Goal: Task Accomplishment & Management: Complete application form

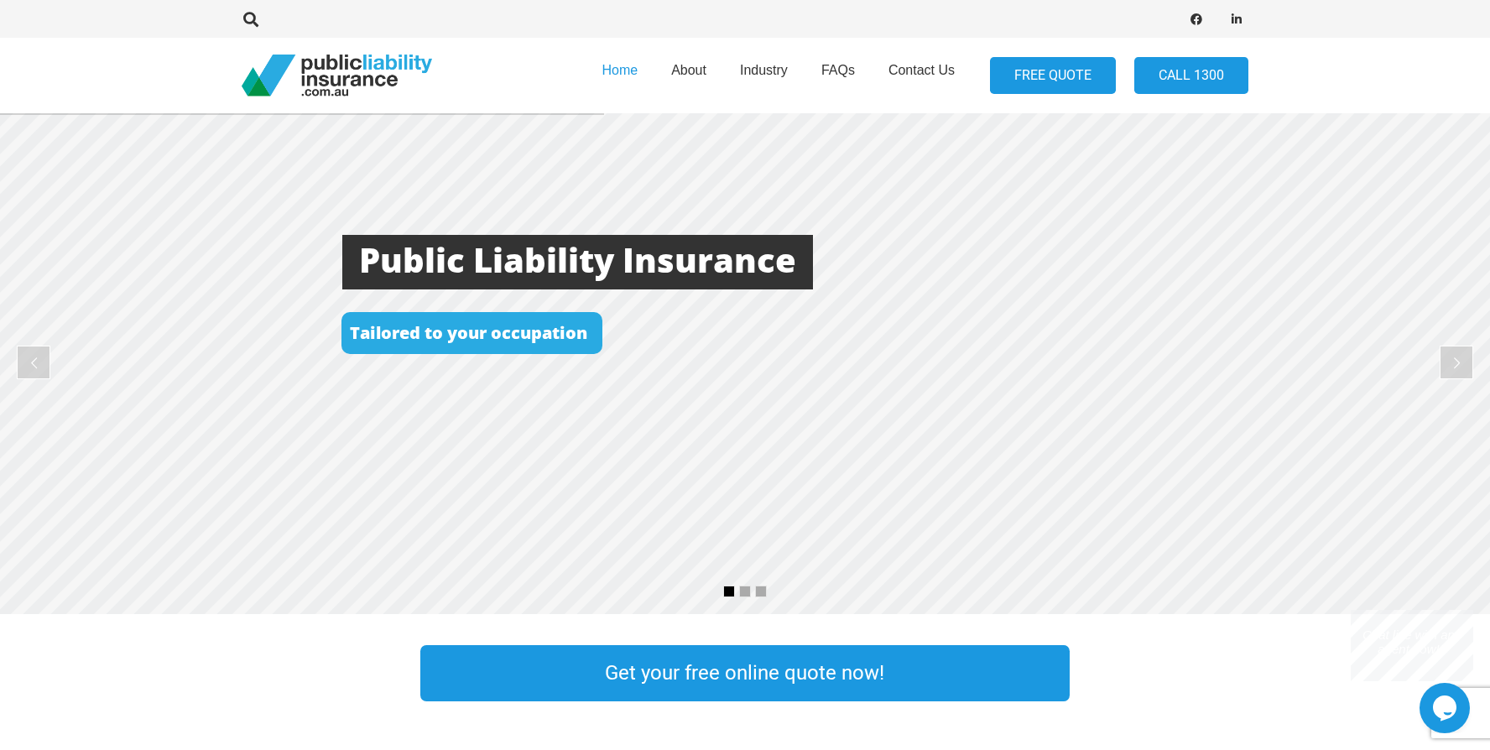
click at [1058, 69] on link "FREE QUOTE" at bounding box center [1053, 76] width 126 height 38
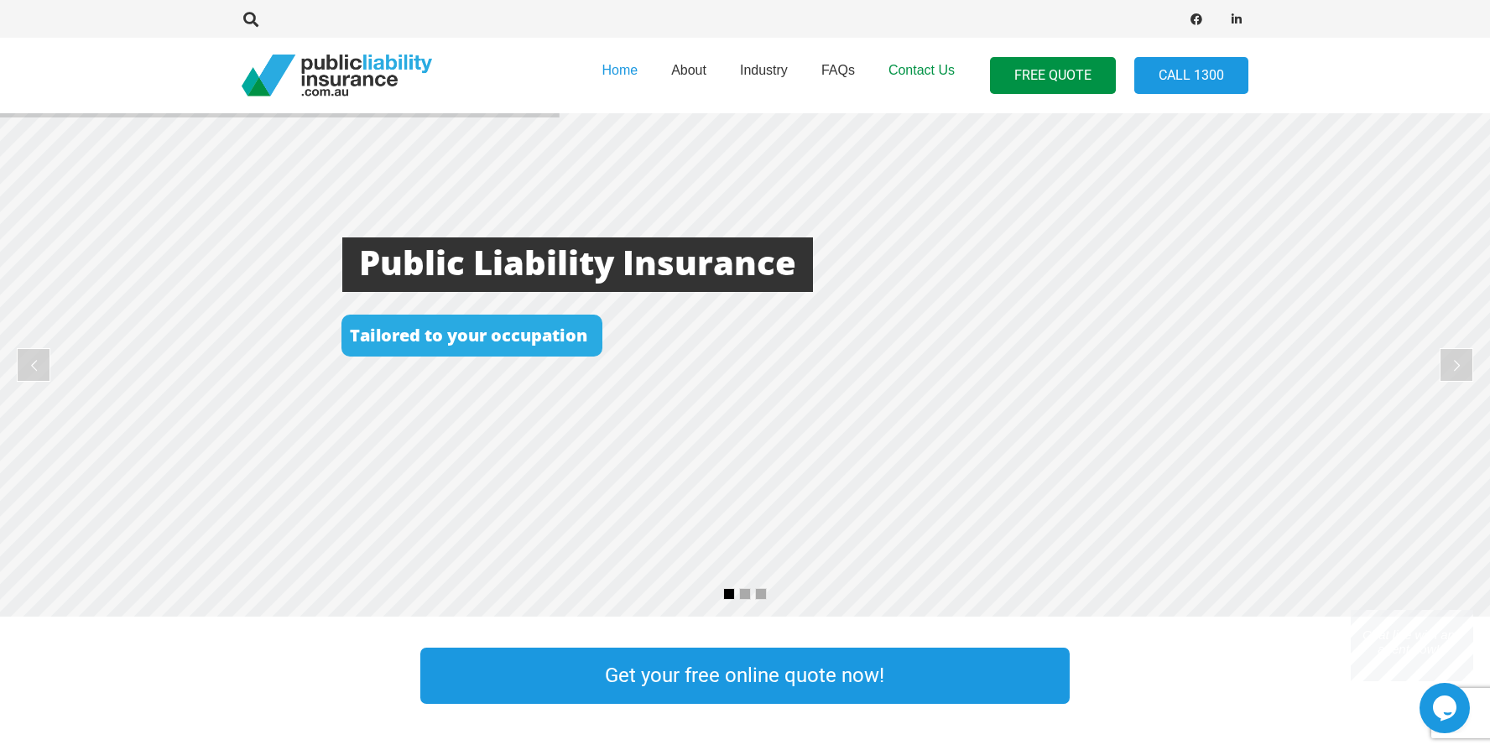
click at [908, 69] on span "Contact Us" at bounding box center [921, 70] width 66 height 14
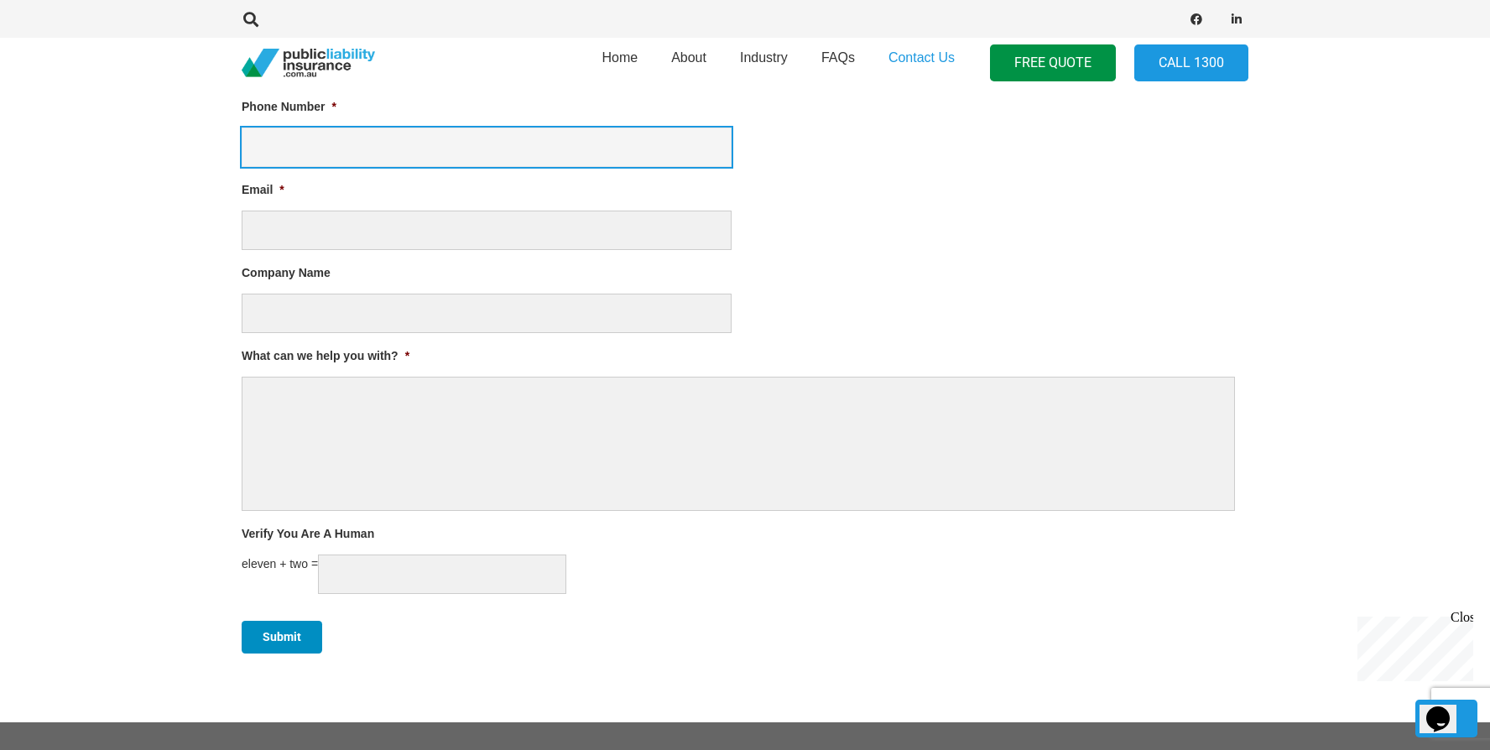
click at [330, 129] on input "Phone Number *" at bounding box center [487, 146] width 490 height 39
type input "0448068609"
type input "Byron"
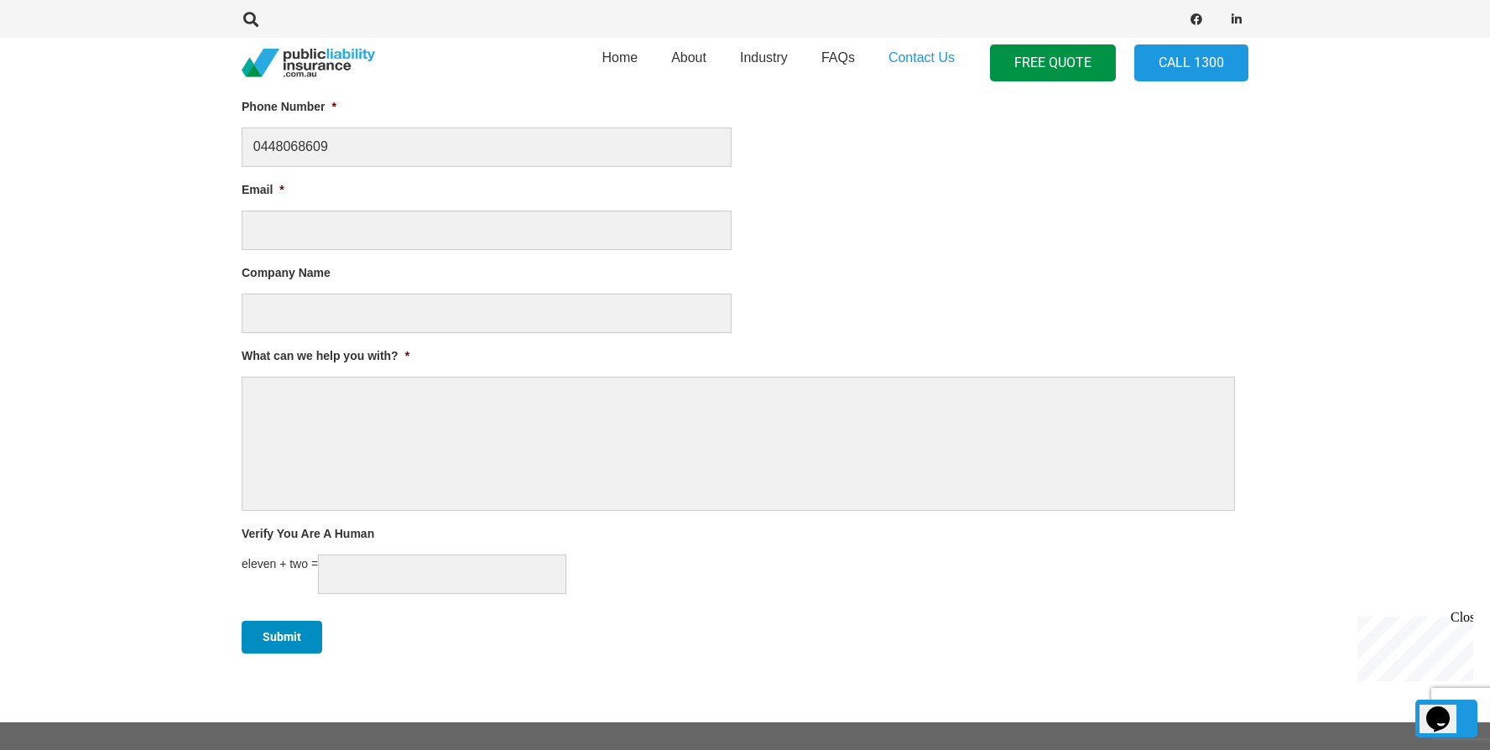
type input "Redhead"
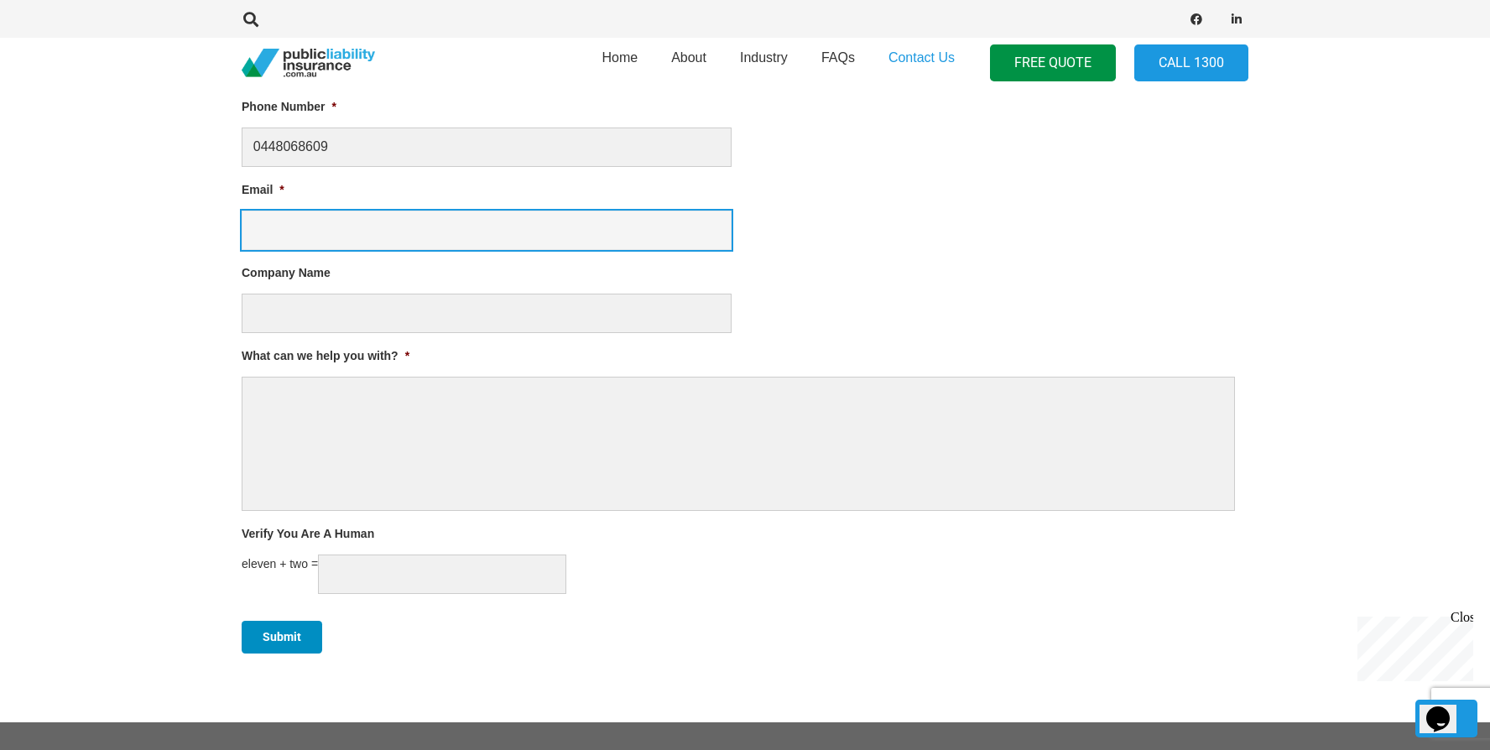
type input "byron@firstpage.com.au"
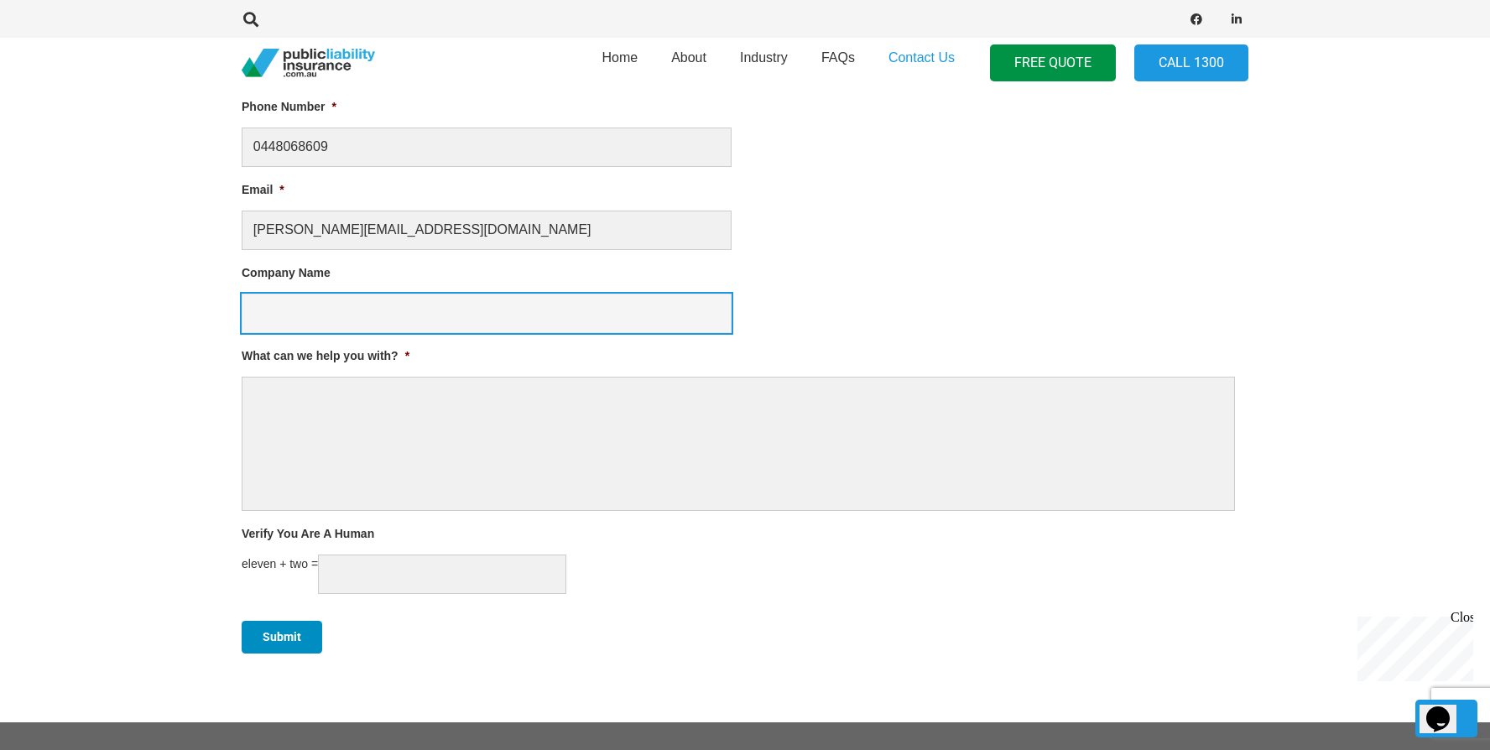
type input "First Page"
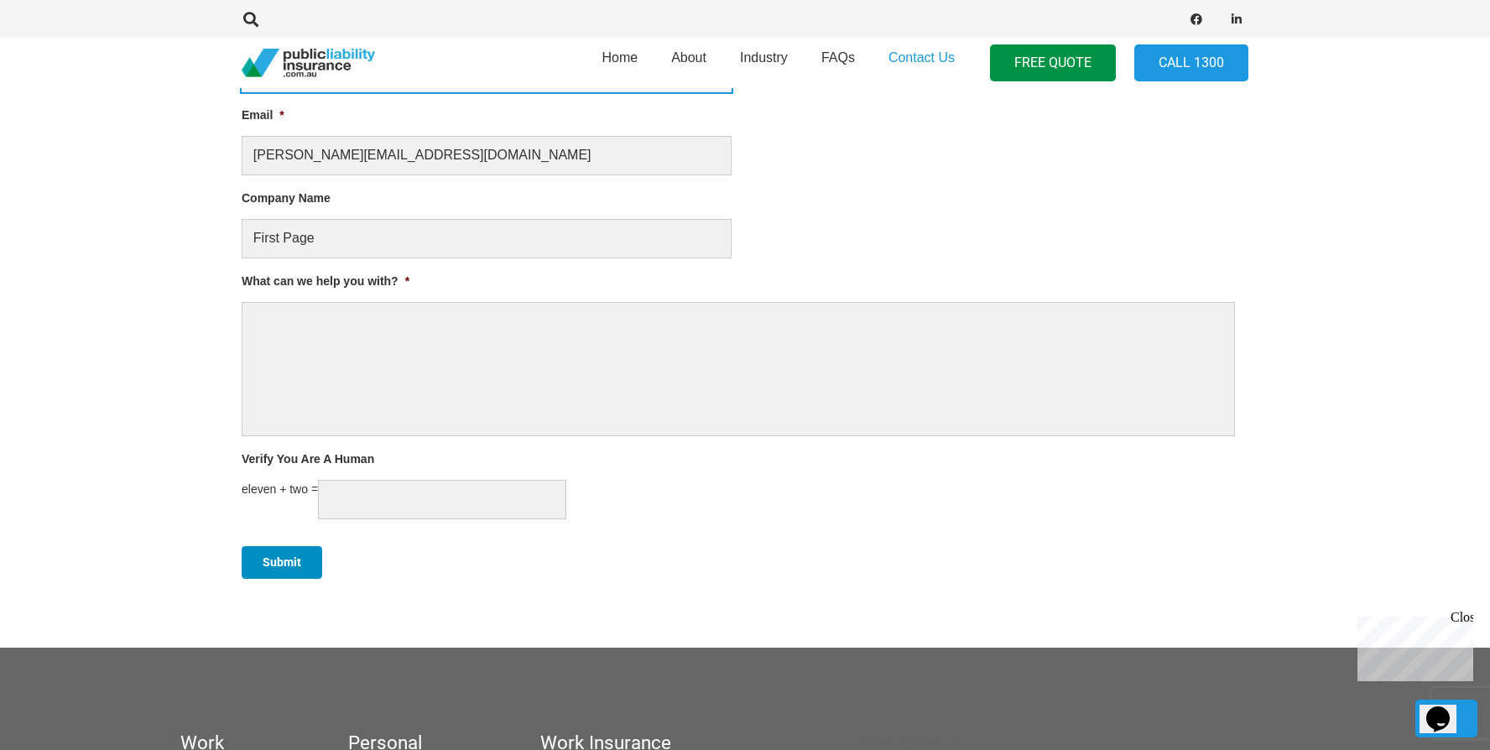
scroll to position [1065, 0]
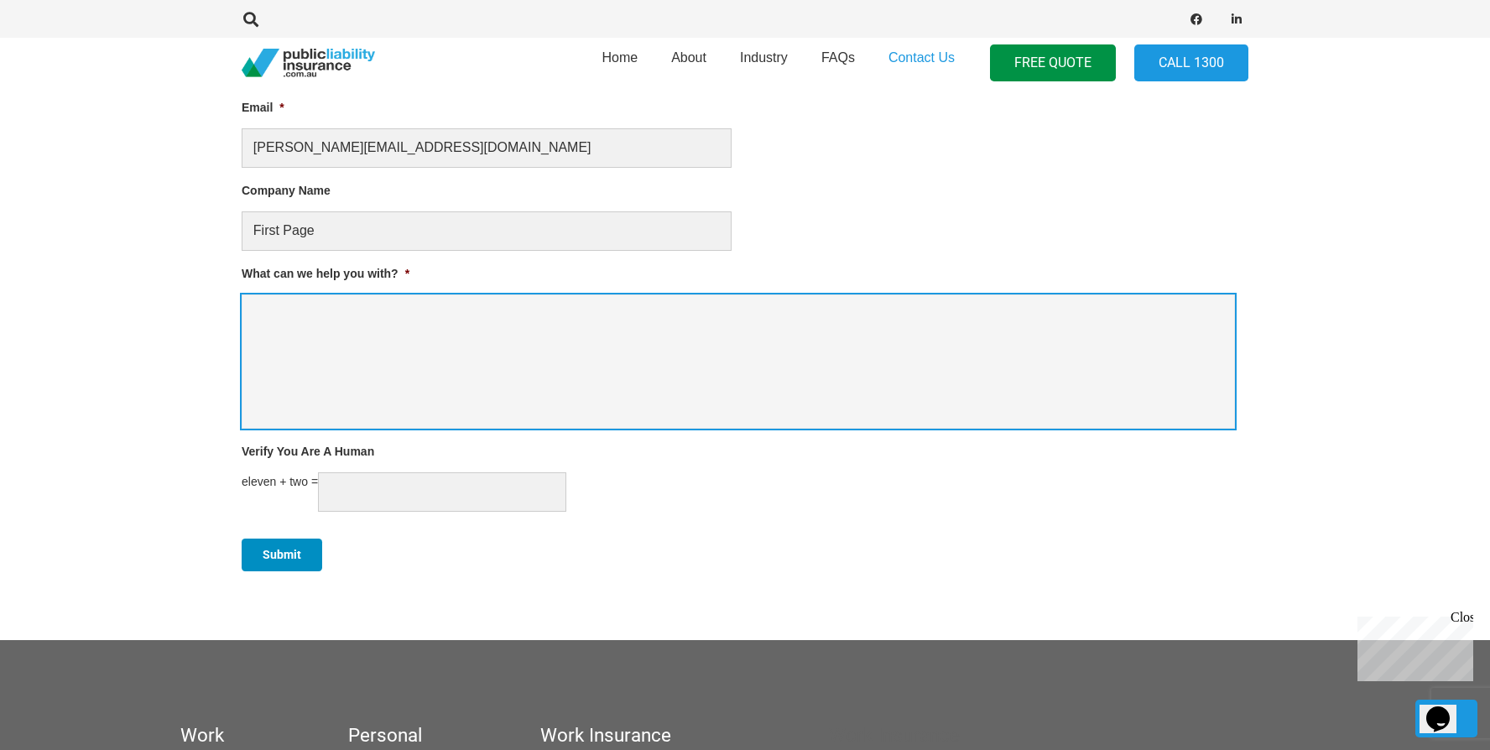
click at [358, 333] on textarea "What can we help you with? *" at bounding box center [738, 361] width 993 height 134
paste textarea "Could you please send us a quote for the following? Public liability business i…"
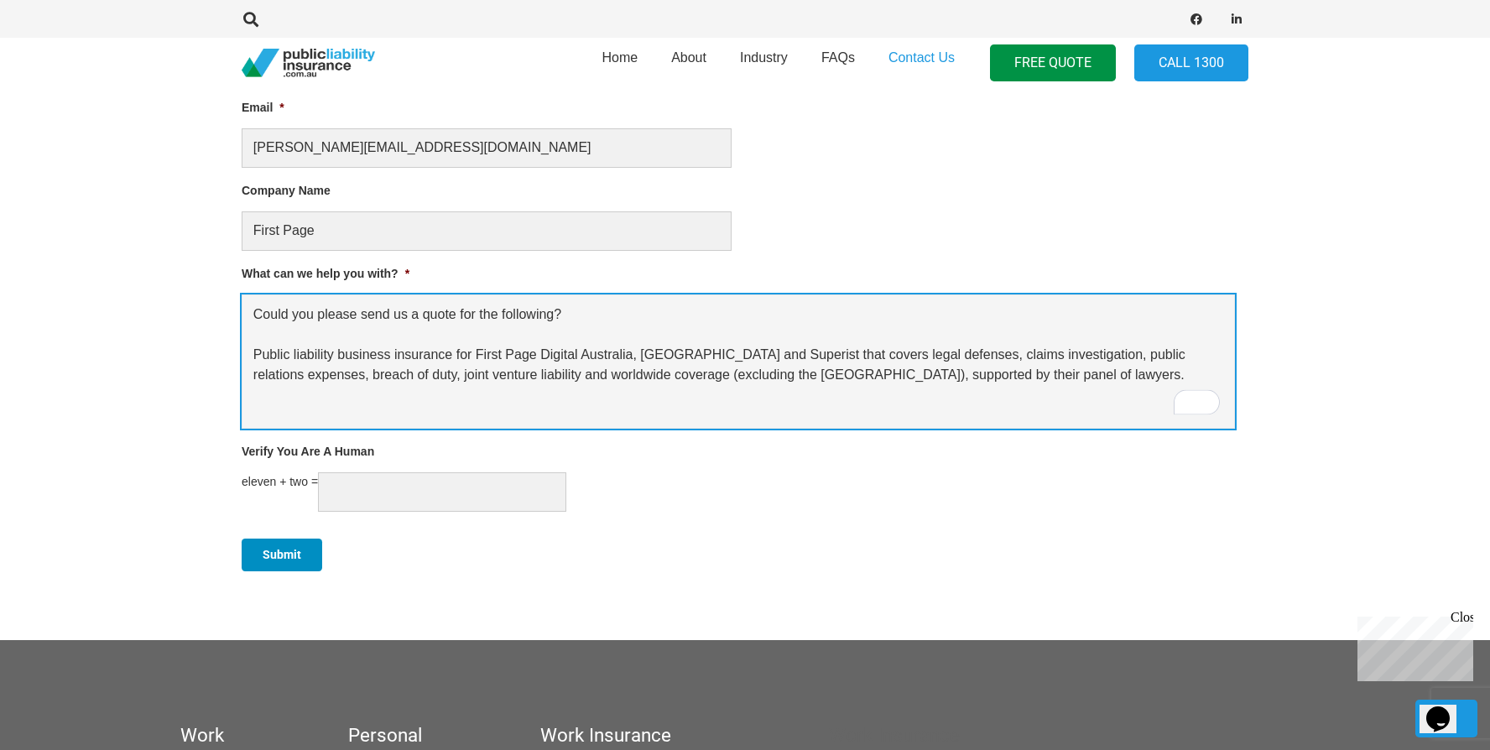
type textarea "Could you please send us a quote for the following? Public liability business i…"
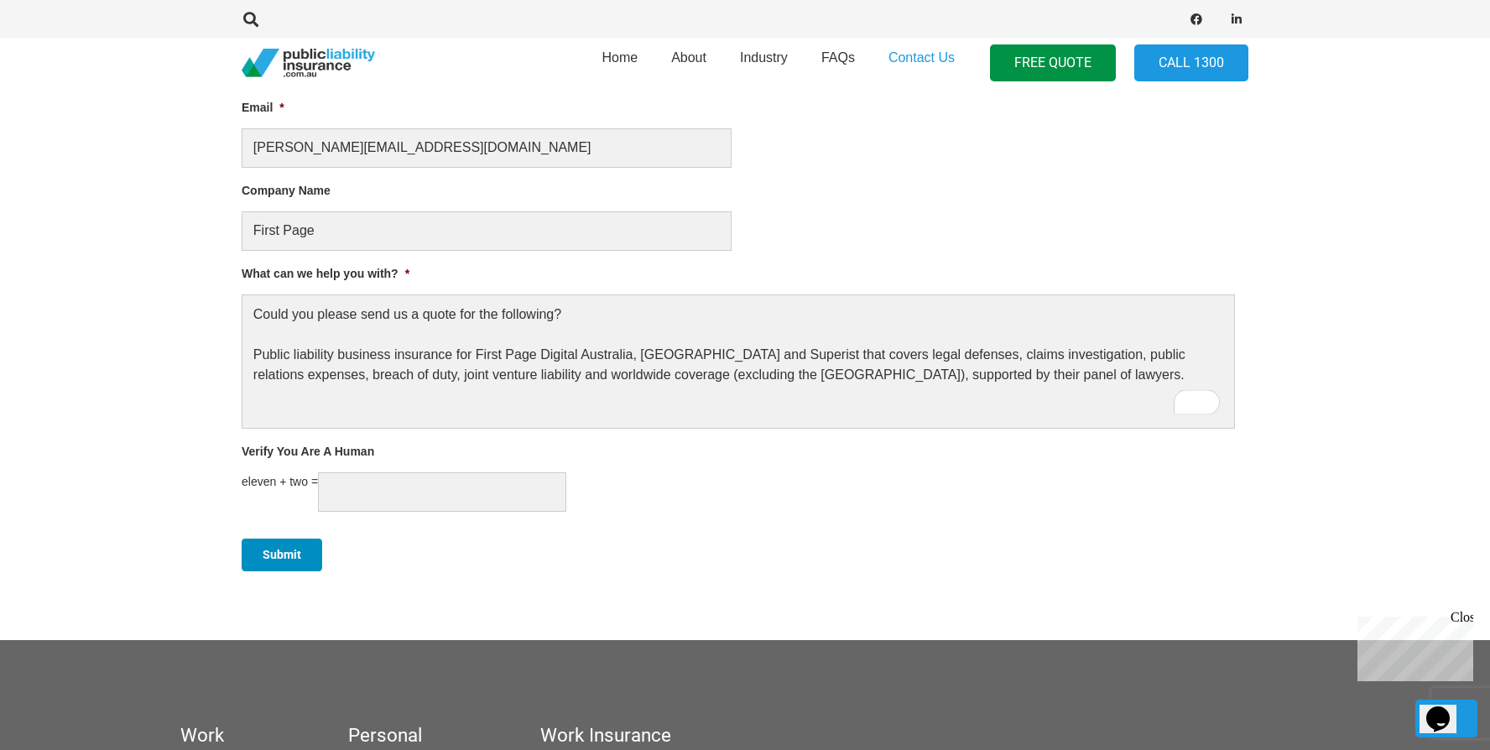
click at [808, 527] on div "Submit" at bounding box center [745, 552] width 1006 height 55
click at [403, 492] on input "Verify You Are A Human" at bounding box center [442, 491] width 248 height 39
type input "13"
click at [284, 558] on input "Submit" at bounding box center [282, 554] width 81 height 33
